Goal: Information Seeking & Learning: Learn about a topic

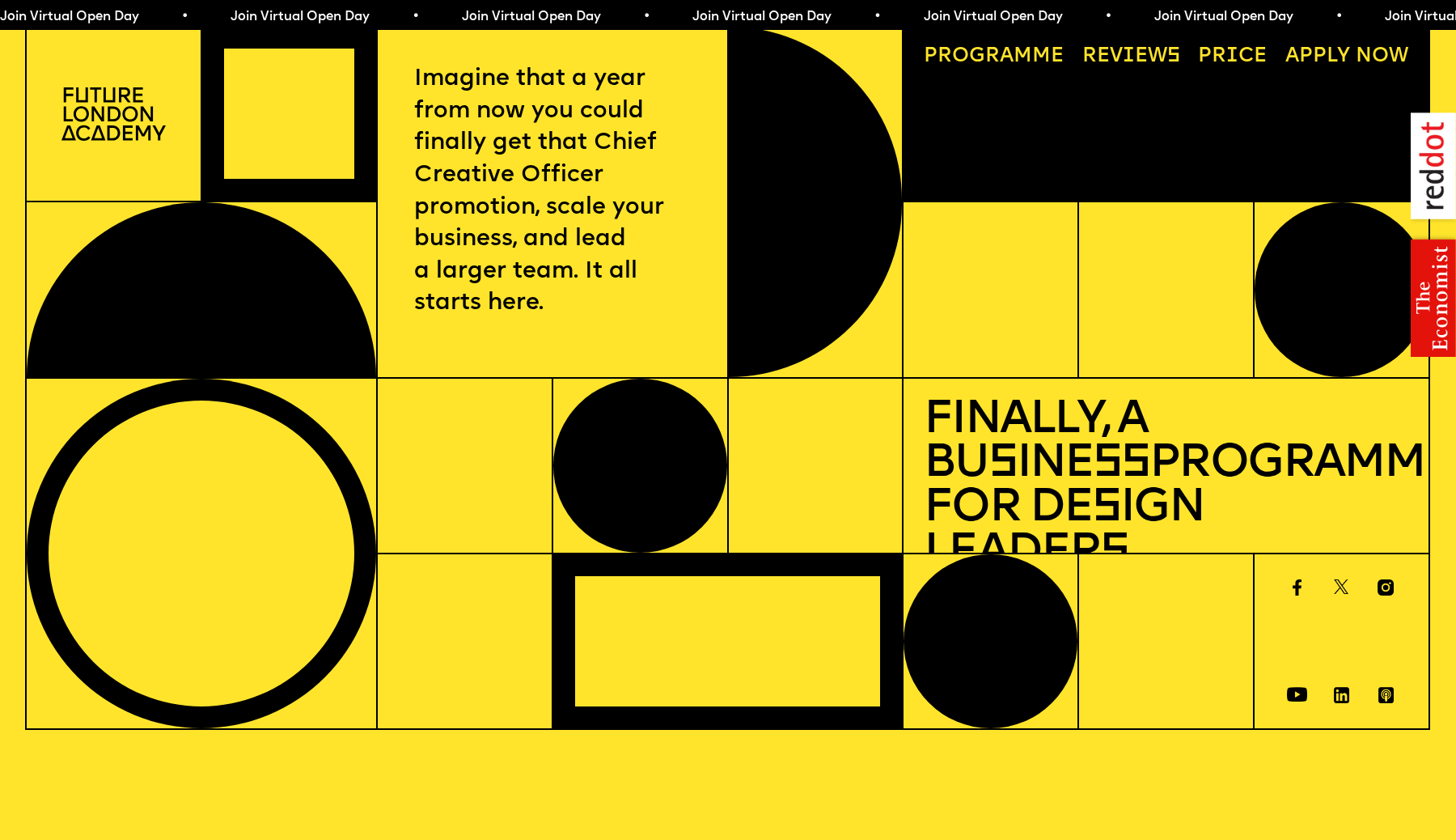
click at [1036, 60] on link "Progr a mme" at bounding box center [994, 57] width 160 height 41
click at [1160, 62] on link "Reviews" at bounding box center [1130, 57] width 118 height 41
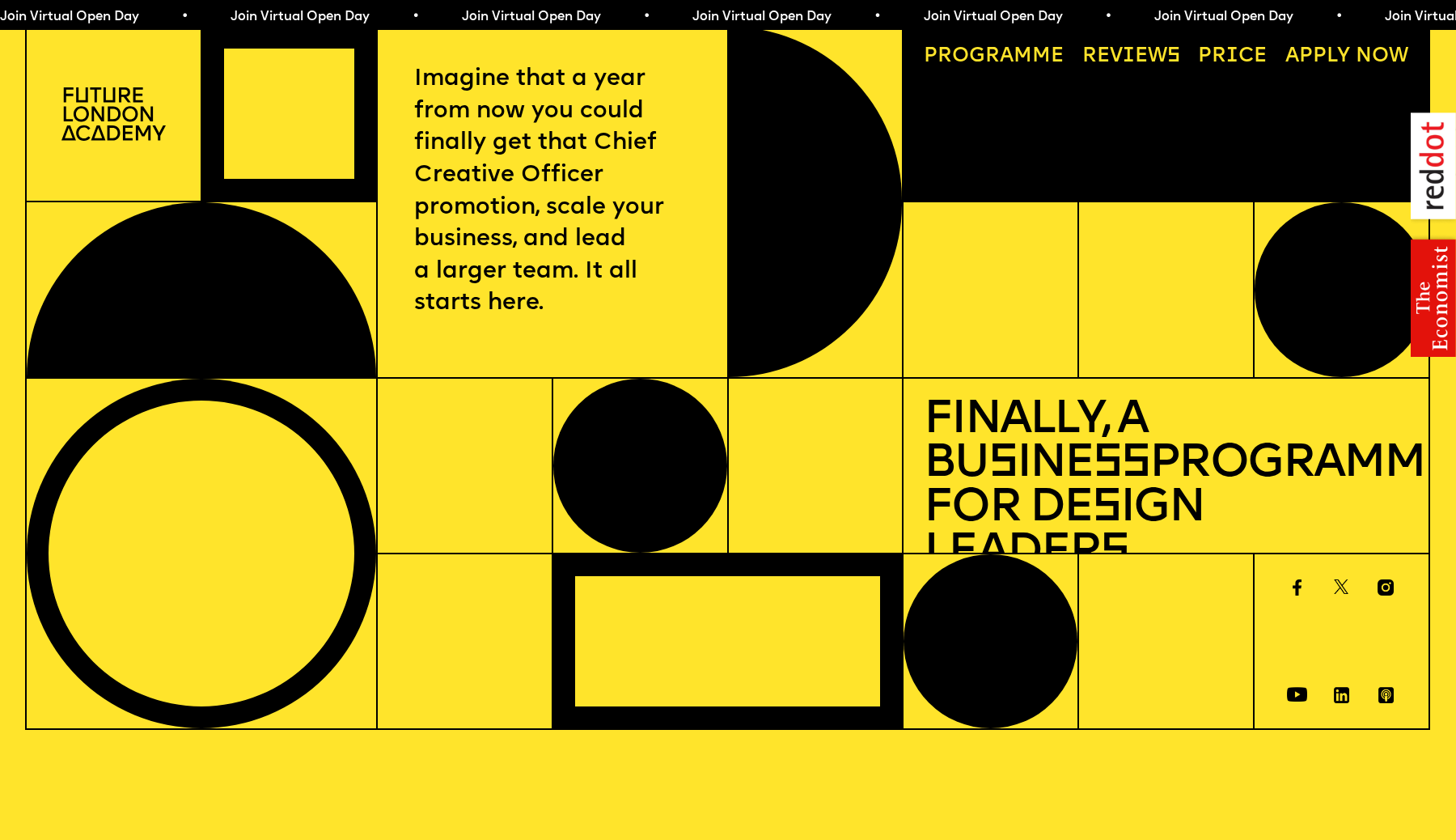
click at [1229, 51] on link "Price" at bounding box center [1234, 57] width 89 height 41
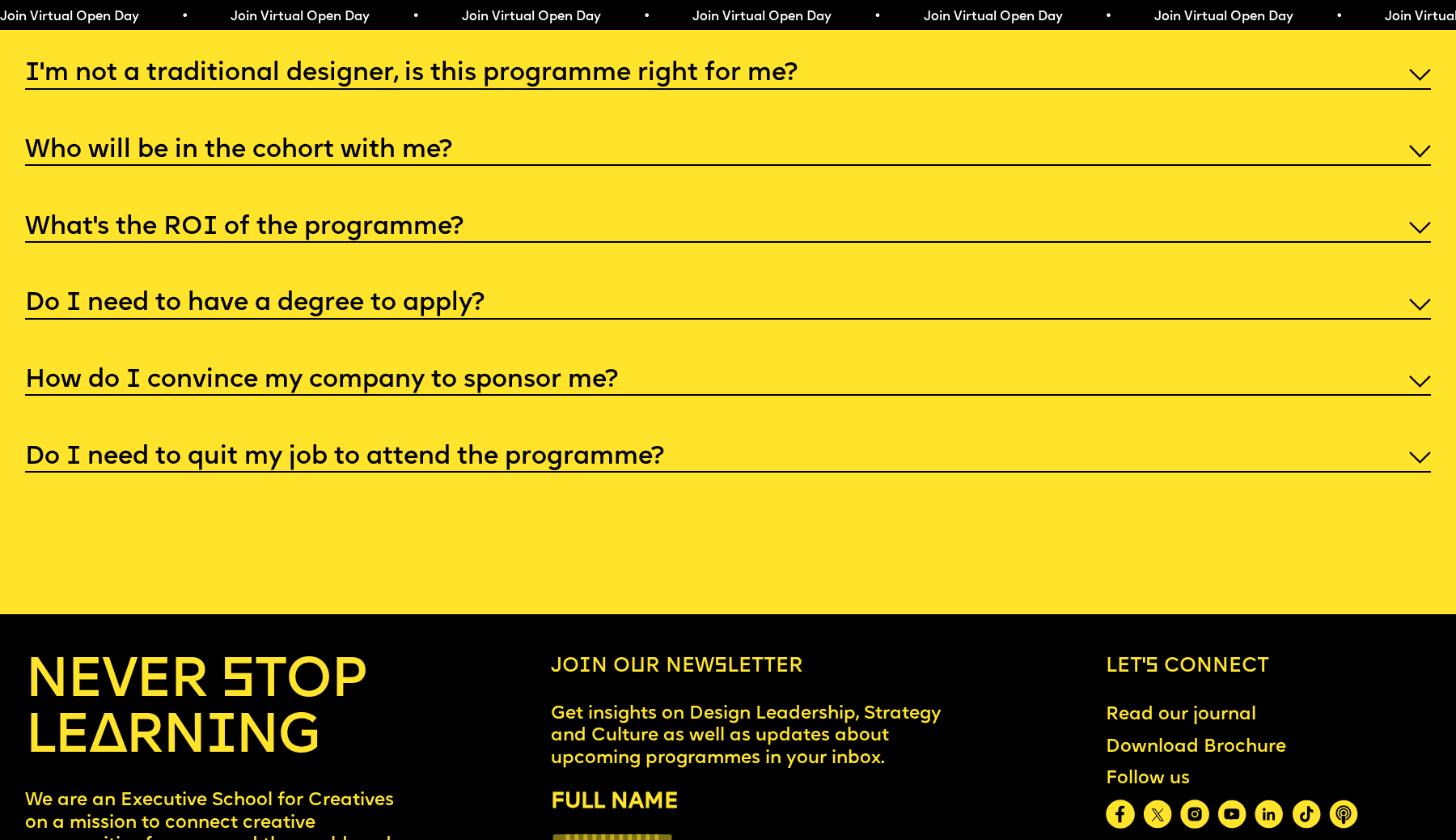
scroll to position [7757, 0]
